Goal: Find specific page/section: Find specific page/section

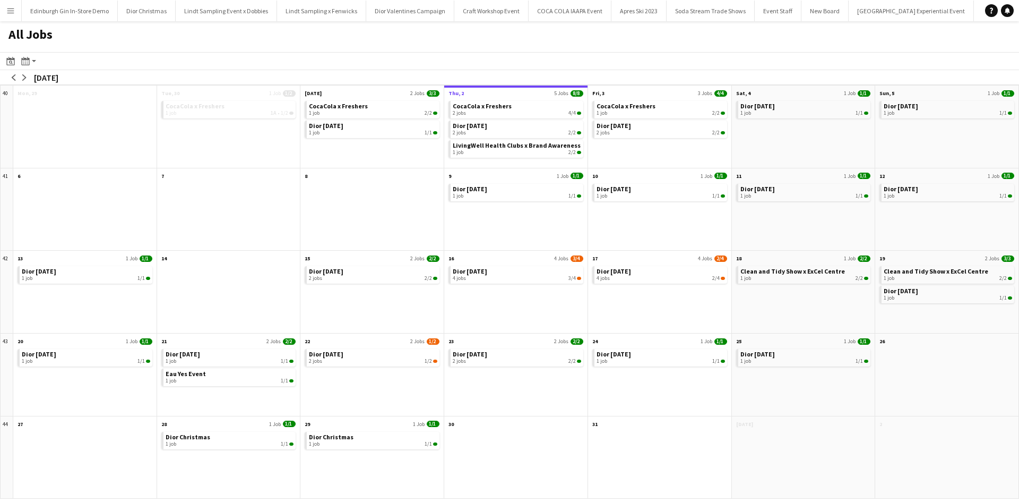
click at [12, 11] on app-icon "Menu" at bounding box center [10, 10] width 8 height 8
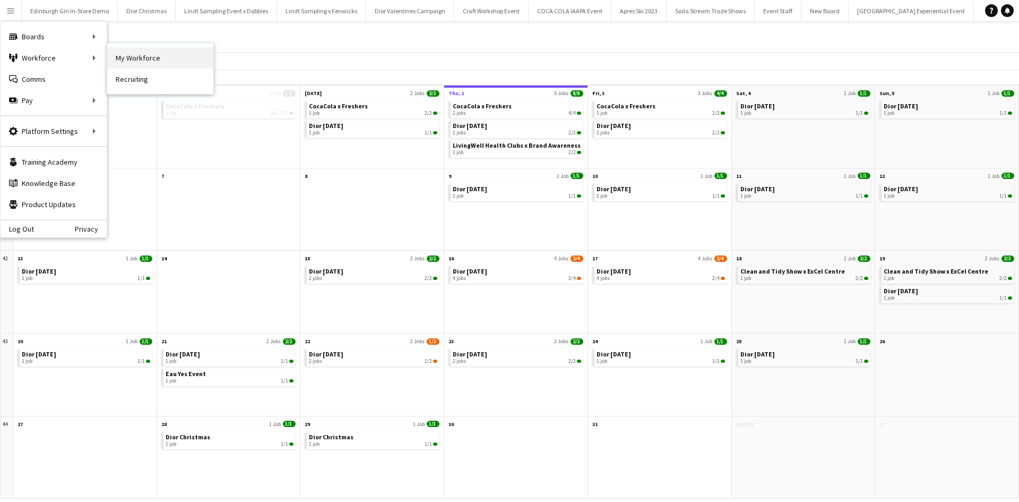
click at [125, 53] on link "My Workforce" at bounding box center [160, 57] width 106 height 21
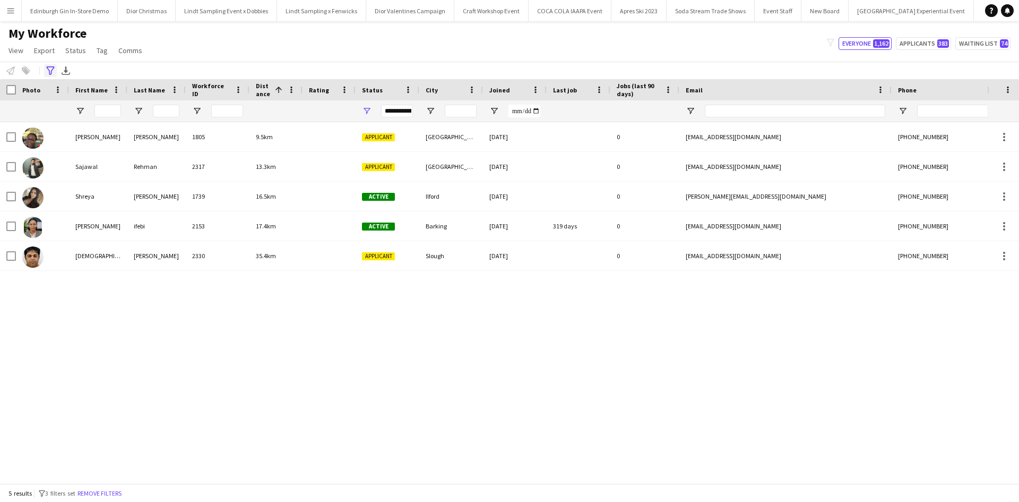
click at [54, 74] on icon "Advanced filters" at bounding box center [50, 70] width 8 height 8
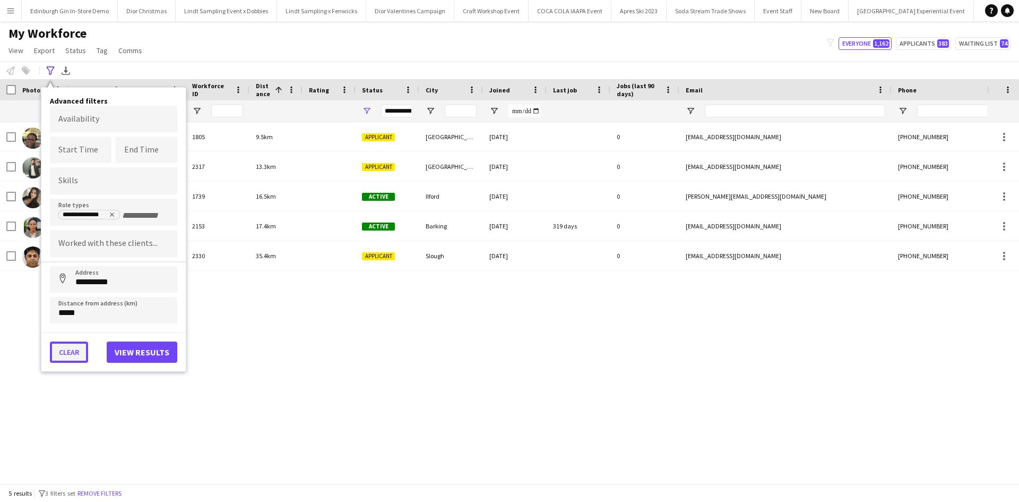
click at [72, 350] on button "Clear" at bounding box center [69, 351] width 38 height 21
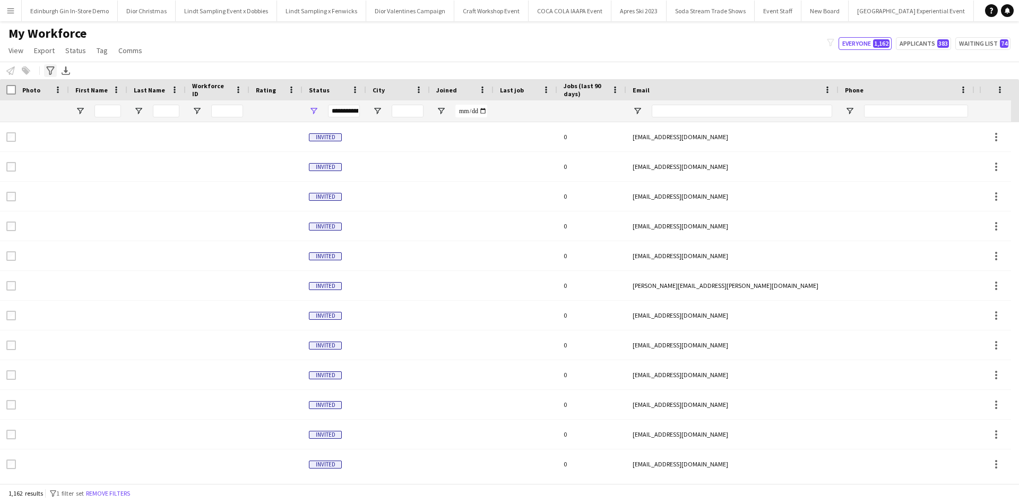
click at [50, 73] on icon "Advanced filters" at bounding box center [50, 70] width 8 height 8
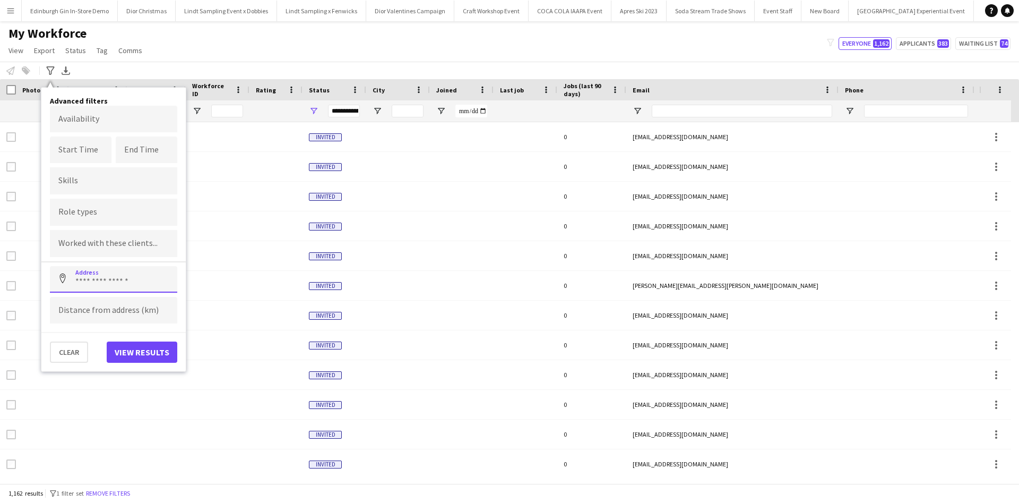
click at [102, 287] on input at bounding box center [113, 279] width 127 height 27
click at [224, 45] on div "My Workforce View Views Default view New view Update view Delete view Edit name…" at bounding box center [509, 43] width 1019 height 36
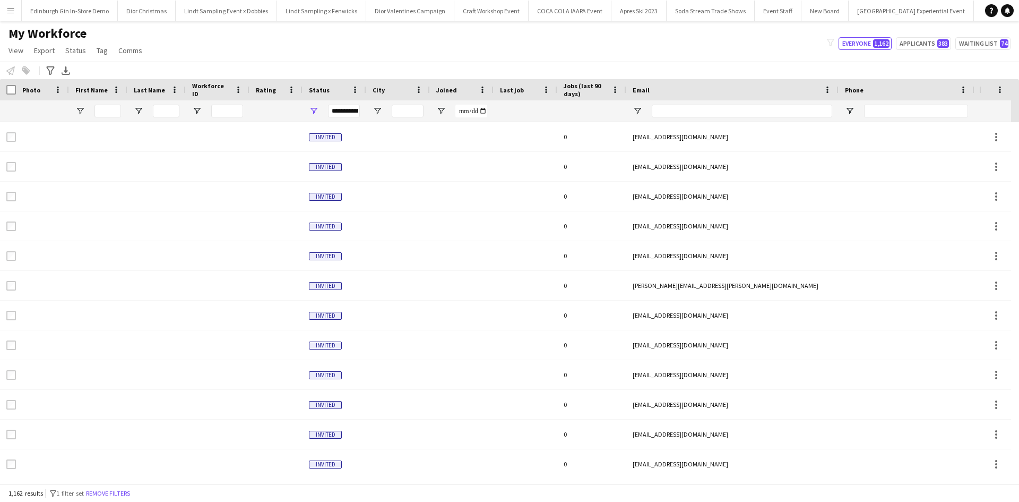
click at [8, 12] on app-icon "Menu" at bounding box center [10, 10] width 8 height 8
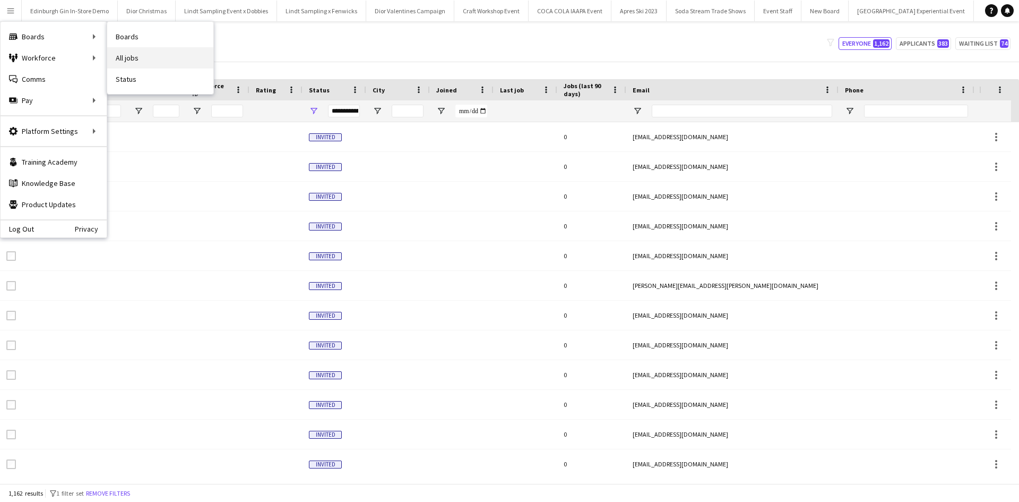
click at [167, 59] on link "All jobs" at bounding box center [160, 57] width 106 height 21
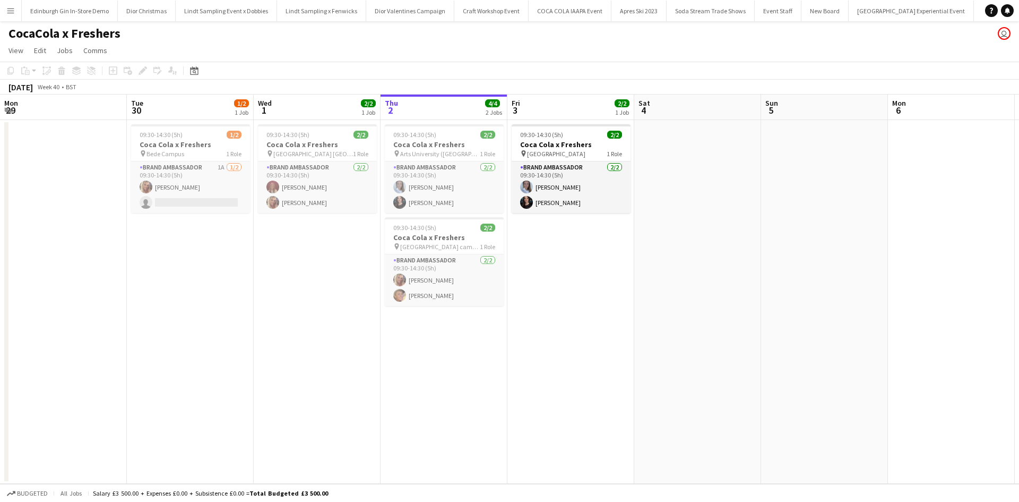
scroll to position [0, 254]
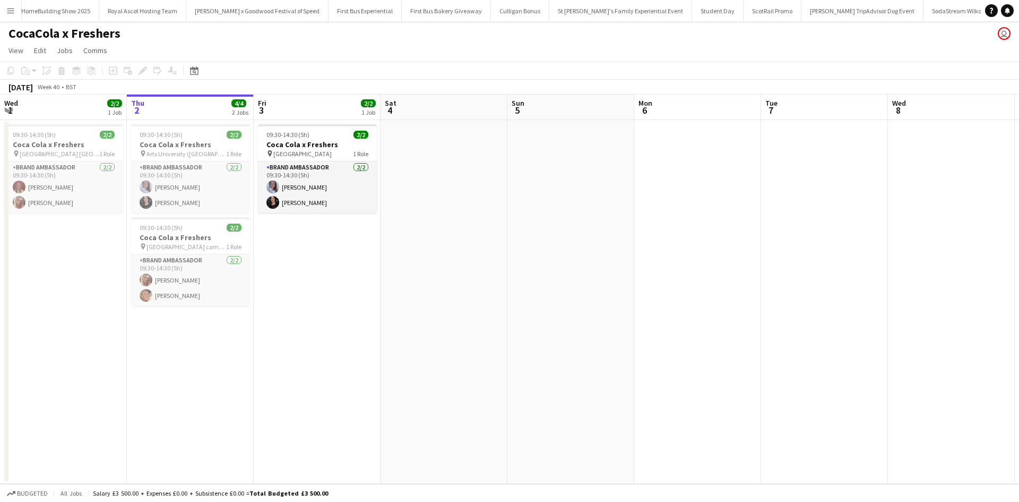
click at [8, 9] on app-icon "Menu" at bounding box center [10, 10] width 8 height 8
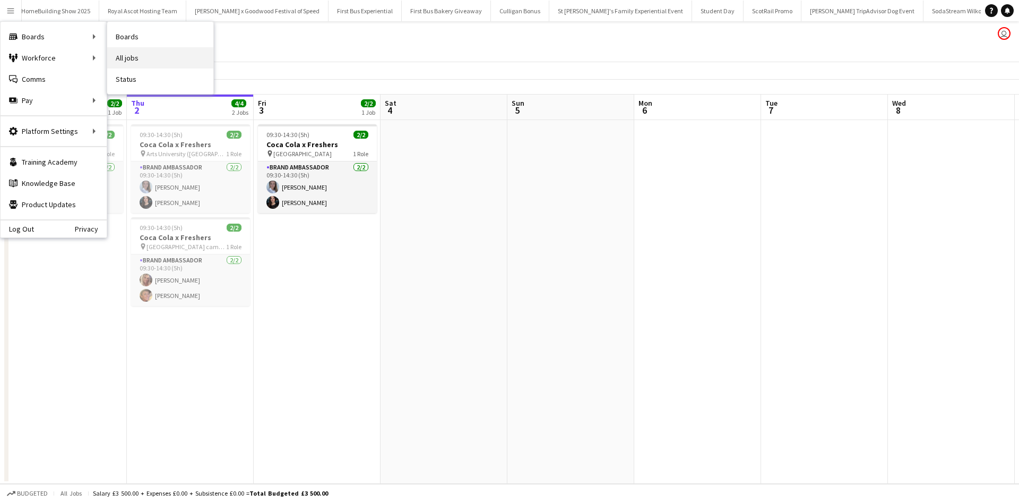
click at [132, 53] on link "All jobs" at bounding box center [160, 57] width 106 height 21
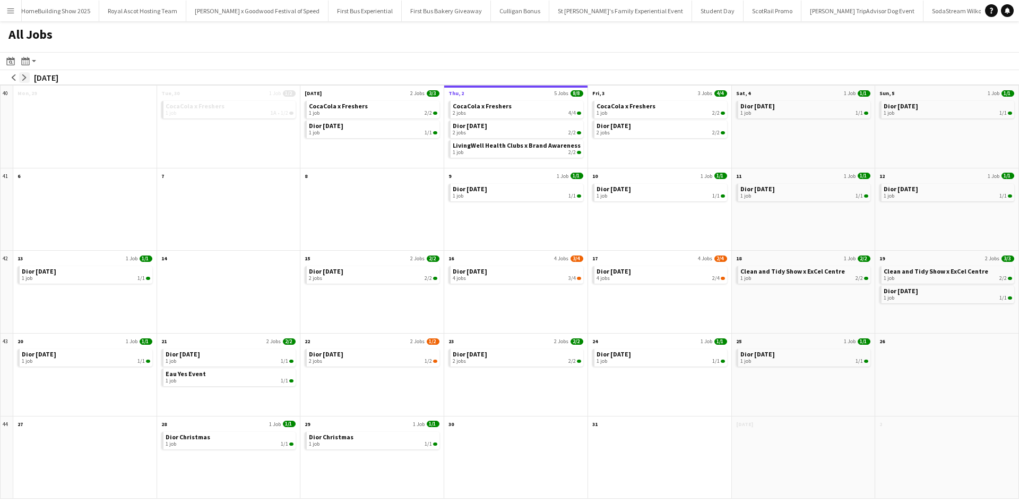
click at [25, 74] on app-icon "arrow-right" at bounding box center [24, 77] width 6 height 6
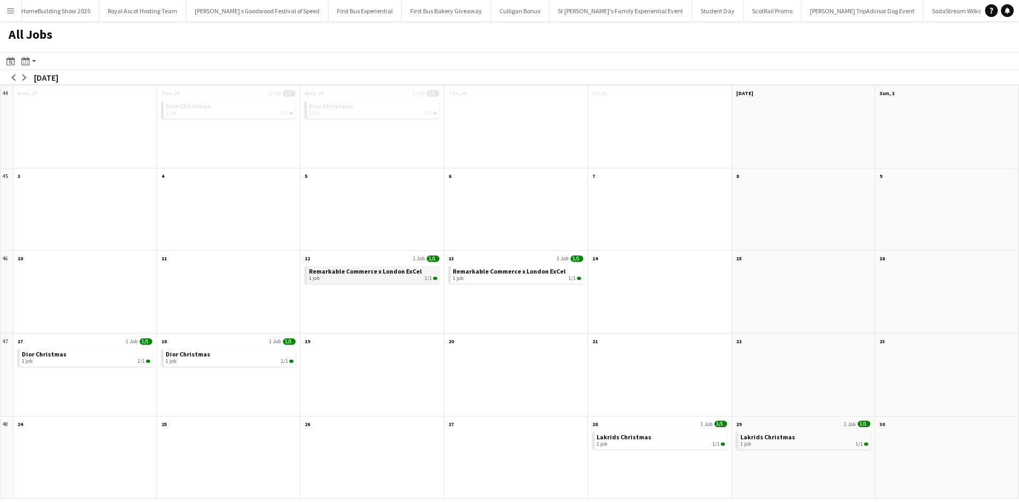
click at [371, 273] on span "Remarkable Commerce x London ExCel" at bounding box center [365, 271] width 113 height 8
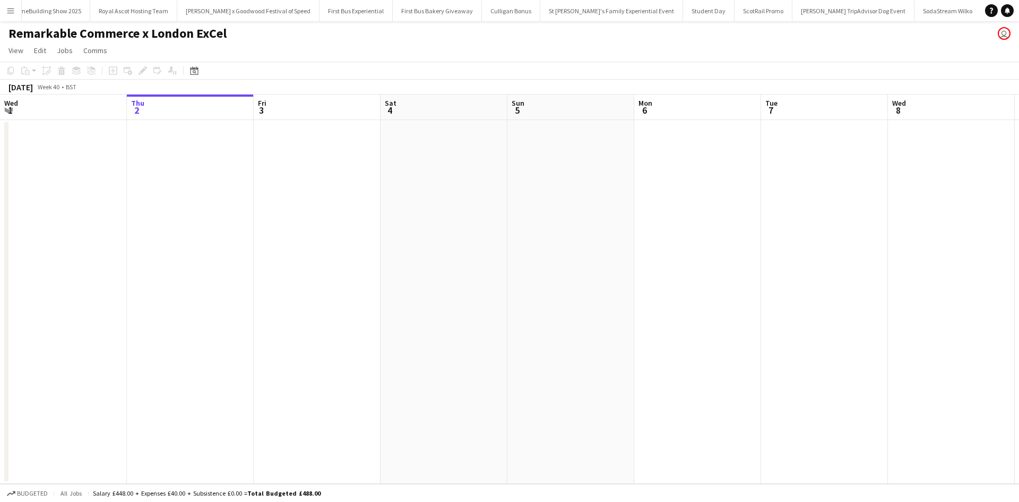
scroll to position [0, 284]
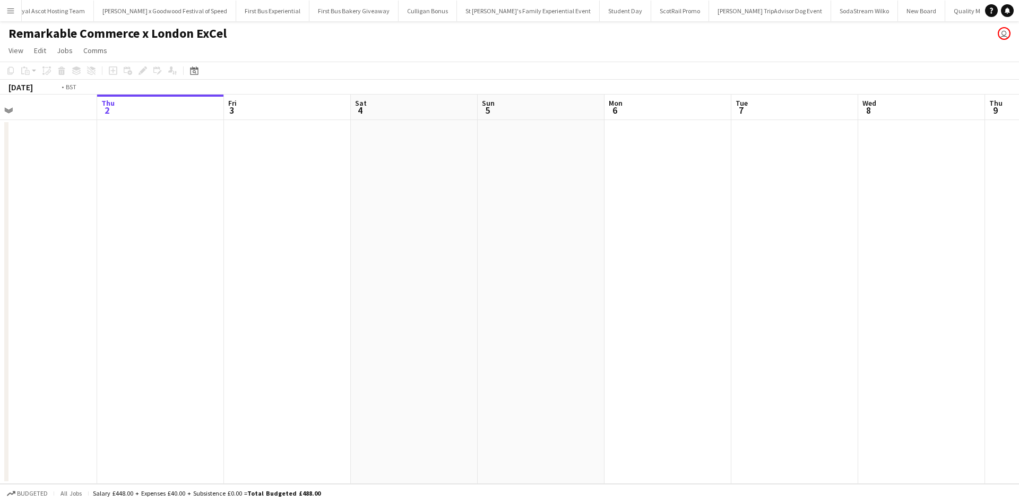
drag, startPoint x: 730, startPoint y: 327, endPoint x: 92, endPoint y: 262, distance: 641.0
click at [84, 262] on app-calendar-viewport "Mon 29 Tue 30 Wed 1 Thu 2 Fri 3 Sat 4 Sun 5 Mon 6 Tue 7 Wed 8 Thu 9 Fri 10 Sat …" at bounding box center [509, 289] width 1019 height 389
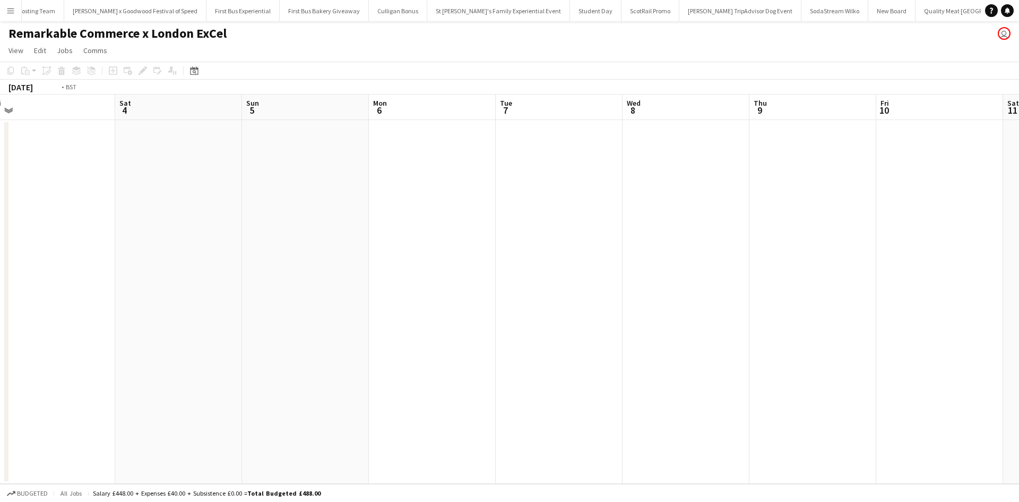
scroll to position [0, 10747]
drag, startPoint x: 582, startPoint y: 311, endPoint x: 151, endPoint y: 259, distance: 434.7
click at [161, 261] on app-calendar-viewport "Thu 2 Fri 3 Sat 4 Sun 5 Mon 6 Tue 7 Wed 8 Thu 9 Fri 10 Sat 11 Sun 12 Mon 13 Tue…" at bounding box center [509, 289] width 1019 height 389
drag, startPoint x: 529, startPoint y: 305, endPoint x: 309, endPoint y: 288, distance: 221.0
click at [364, 297] on app-calendar-viewport "Mon 6 Tue 7 Wed 8 Thu 9 Fri 10 Sat 11 Sun 12 Mon 13 Tue 14 Wed 15 Thu 16 Fri 17…" at bounding box center [509, 289] width 1019 height 389
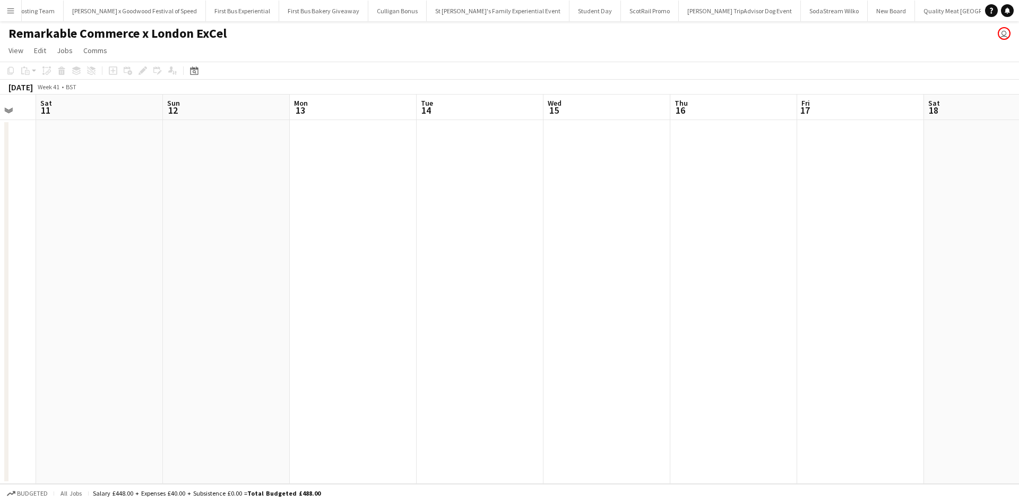
drag, startPoint x: 593, startPoint y: 327, endPoint x: 397, endPoint y: 307, distance: 196.4
click at [368, 301] on app-calendar-viewport "Wed 8 Thu 9 Fri 10 Sat 11 Sun 12 Mon 13 Tue 14 Wed 15 Thu 16 Fri 17 Sat 18 Sun …" at bounding box center [509, 289] width 1019 height 389
drag, startPoint x: 591, startPoint y: 342, endPoint x: 513, endPoint y: 327, distance: 79.0
click at [323, 303] on app-calendar-viewport "Fri 10 Sat 11 Sun 12 Mon 13 Tue 14 Wed 15 Thu 16 Fri 17 Sat 18 Sun 19 Mon 20 Tu…" at bounding box center [509, 289] width 1019 height 389
drag, startPoint x: 448, startPoint y: 322, endPoint x: 412, endPoint y: 312, distance: 37.5
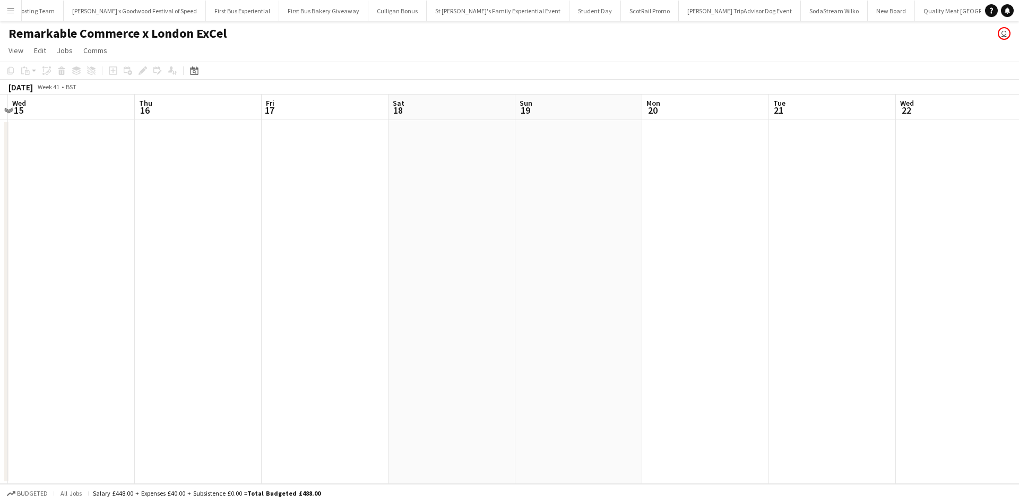
click at [351, 308] on app-calendar-viewport "Sun 12 Mon 13 Tue 14 Wed 15 Thu 16 Fri 17 Sat 18 Sun 19 Mon 20 Tue 21 Wed 22 Th…" at bounding box center [509, 289] width 1019 height 389
drag, startPoint x: 544, startPoint y: 336, endPoint x: 325, endPoint y: 318, distance: 219.6
click at [322, 316] on app-calendar-viewport "Tue 14 Wed 15 Thu 16 Fri 17 Sat 18 Sun 19 Mon 20 Tue 21 Wed 22 Thu 23 Fri 24 Sa…" at bounding box center [509, 289] width 1019 height 389
drag, startPoint x: 621, startPoint y: 354, endPoint x: 307, endPoint y: 316, distance: 316.0
click at [424, 337] on app-calendar-viewport "Thu 16 Fri 17 Sat 18 Sun 19 Mon 20 Tue 21 Wed 22 Thu 23 Fri 24 Sat 25 Sun 26 Mo…" at bounding box center [509, 289] width 1019 height 389
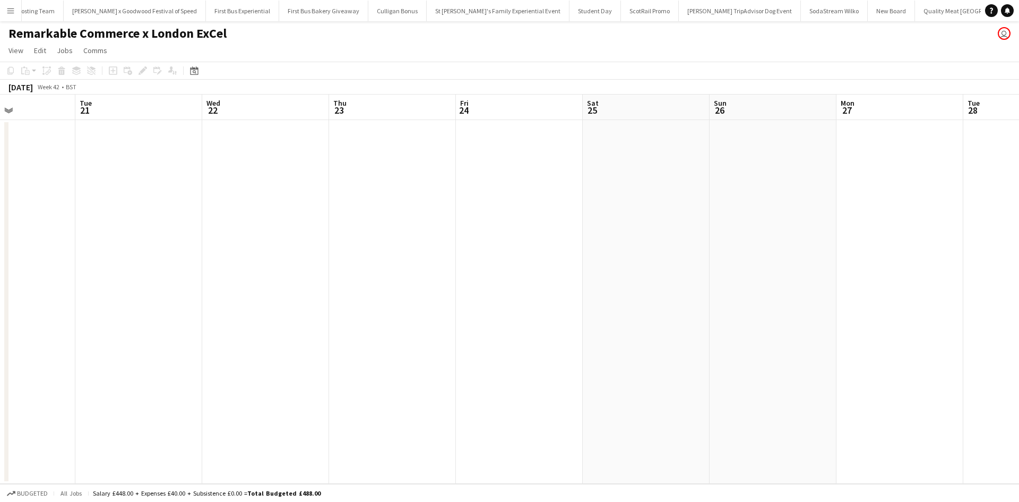
drag, startPoint x: 525, startPoint y: 352, endPoint x: 374, endPoint y: 334, distance: 151.8
click at [390, 336] on app-calendar-viewport "Sat 18 Sun 19 Mon 20 Tue 21 Wed 22 Thu 23 Fri 24 Sat 25 Sun 26 Mon 27 Tue 28 We…" at bounding box center [509, 289] width 1019 height 389
drag, startPoint x: 439, startPoint y: 344, endPoint x: 375, endPoint y: 338, distance: 64.6
click at [379, 338] on app-calendar-viewport "Tue 21 Wed 22 Thu 23 Fri 24 Sat 25 Sun 26 Mon 27 Tue 28 Wed 29 Thu 30 Fri 31 Sa…" at bounding box center [509, 289] width 1019 height 389
drag, startPoint x: 633, startPoint y: 373, endPoint x: 499, endPoint y: 378, distance: 133.9
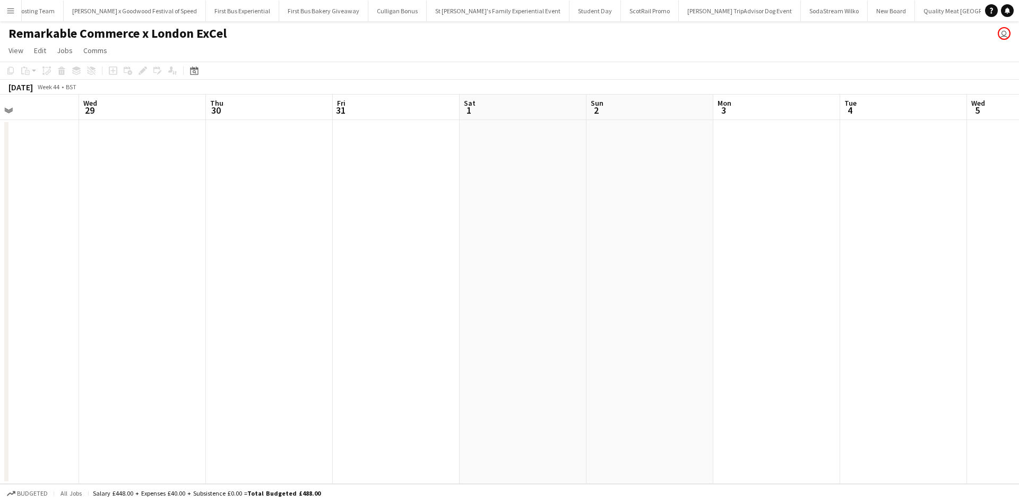
click at [342, 350] on app-calendar-viewport "Sat 25 Sun 26 Mon 27 Tue 28 Wed 29 Thu 30 Fri 31 Sat 1 Sun 2 Mon 3 Tue 4 Wed 5 …" at bounding box center [509, 289] width 1019 height 389
drag, startPoint x: 367, startPoint y: 367, endPoint x: 631, endPoint y: 389, distance: 264.8
click at [247, 349] on app-calendar-viewport "Tue 28 Wed 29 Thu 30 Fri 31 Sat 1 Sun 2 Mon 3 Tue 4 Wed 5 Thu 6 Fri 7 Sat 8 Sun…" at bounding box center [509, 289] width 1019 height 389
drag, startPoint x: 631, startPoint y: 389, endPoint x: 460, endPoint y: 361, distance: 172.7
click at [414, 361] on app-calendar-viewport "Tue 28 Wed 29 Thu 30 Fri 31 Sat 1 Sun 2 Mon 3 Tue 4 Wed 5 Thu 6 Fri 7 Sat 8 Sun…" at bounding box center [509, 289] width 1019 height 389
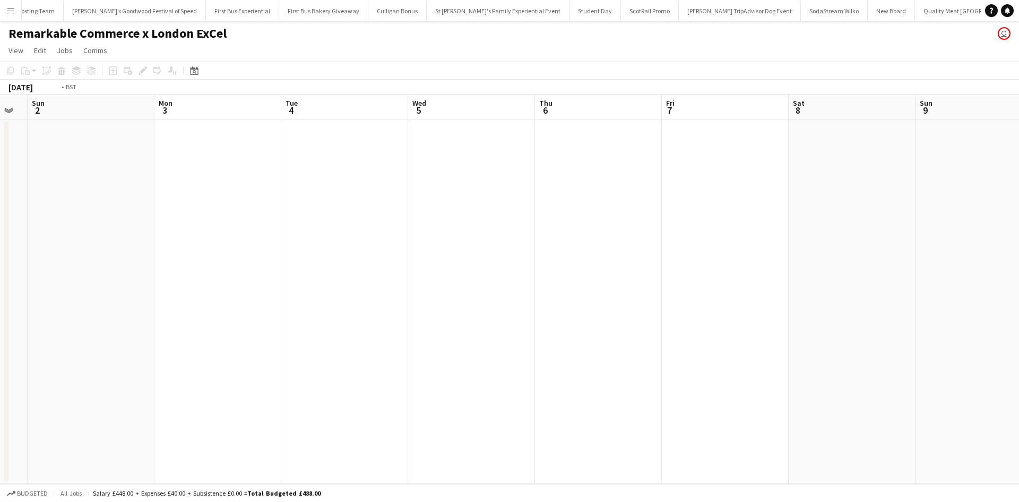
drag, startPoint x: 525, startPoint y: 355, endPoint x: 590, endPoint y: 364, distance: 65.9
click at [275, 325] on app-calendar-viewport "Thu 30 Fri 31 Sat 1 Sun 2 Mon 3 Tue 4 Wed 5 Thu 6 Fri 7 Sat 8 Sun 9 Mon 10 Tue …" at bounding box center [509, 289] width 1019 height 389
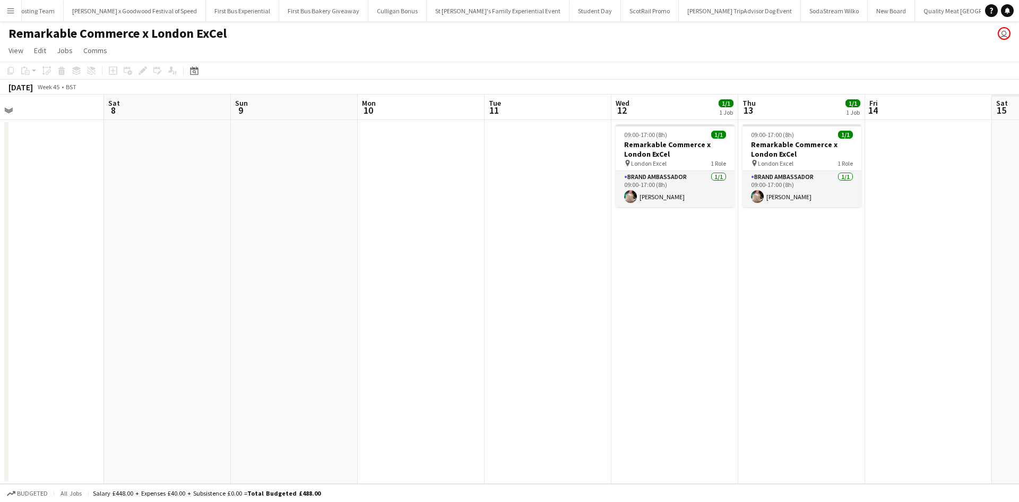
drag, startPoint x: 509, startPoint y: 351, endPoint x: 456, endPoint y: 345, distance: 53.0
click at [456, 345] on app-calendar-viewport "Mon 3 Tue 4 Wed 5 Thu 6 Fri 7 Sat 8 Sun 9 Mon 10 Tue 11 Wed 12 1/1 1 Job Thu 13…" at bounding box center [509, 289] width 1019 height 389
